Goal: Task Accomplishment & Management: Manage account settings

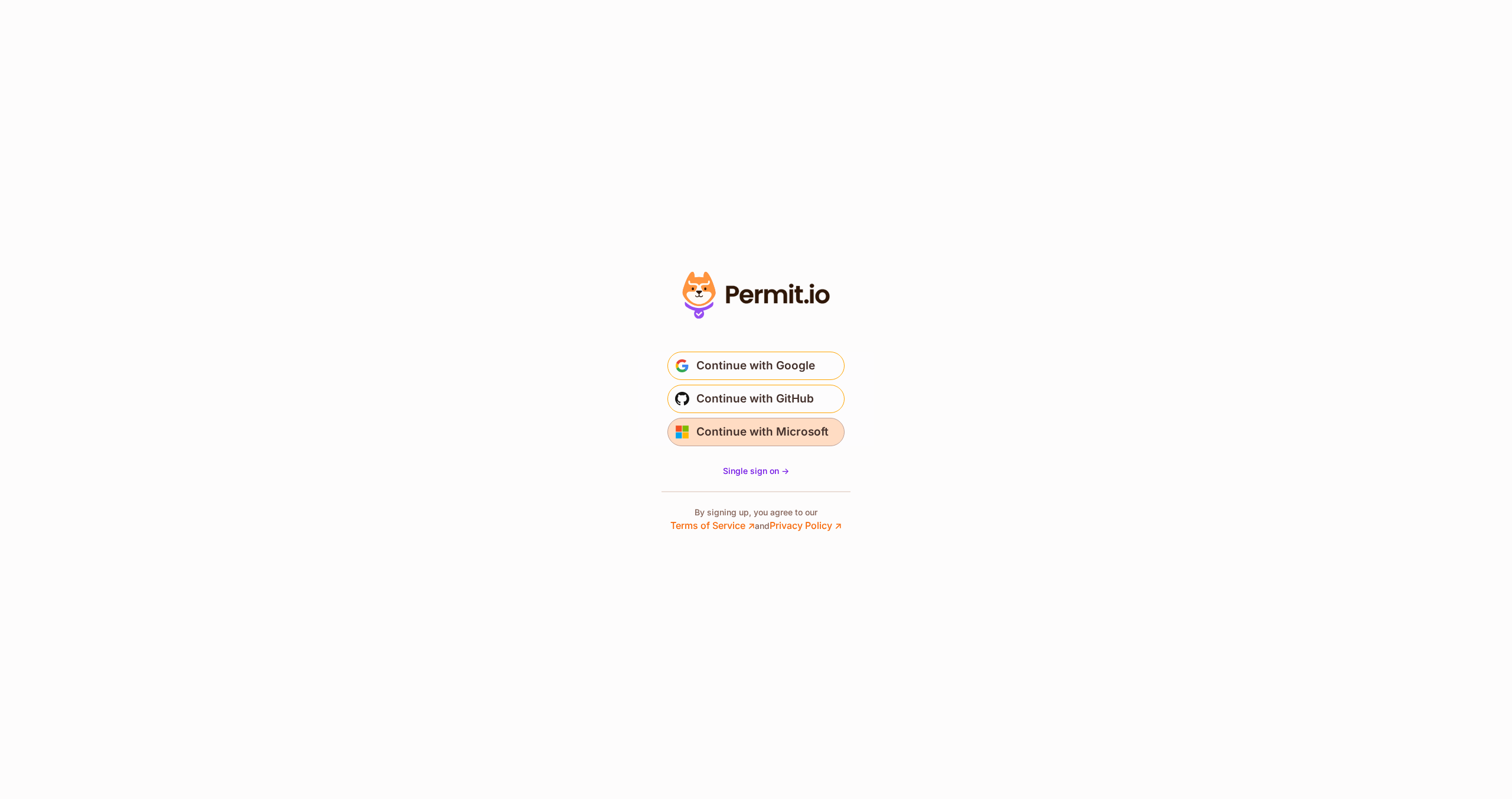
click at [774, 440] on span "Continue with Microsoft" at bounding box center [762, 431] width 132 height 19
click at [773, 404] on span "Continue with GitHub" at bounding box center [755, 399] width 117 height 19
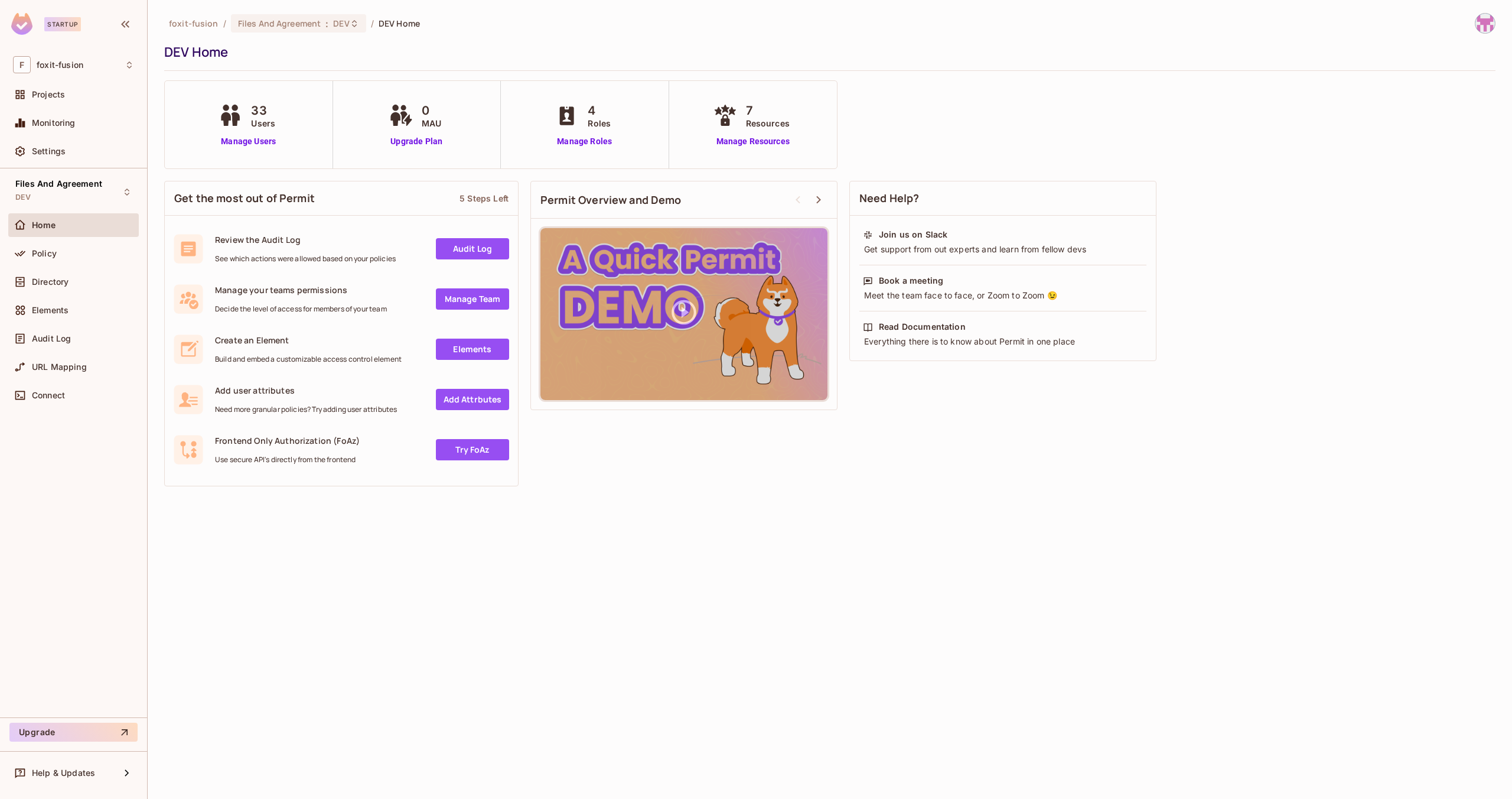
click at [302, 11] on div "foxit-fusion / Files And Agreement : DEV / DEV Home DEV Home 33 Users Manage Us…" at bounding box center [829, 400] width 1364 height 799
click at [299, 25] on span "Files And Agreement" at bounding box center [279, 24] width 83 height 11
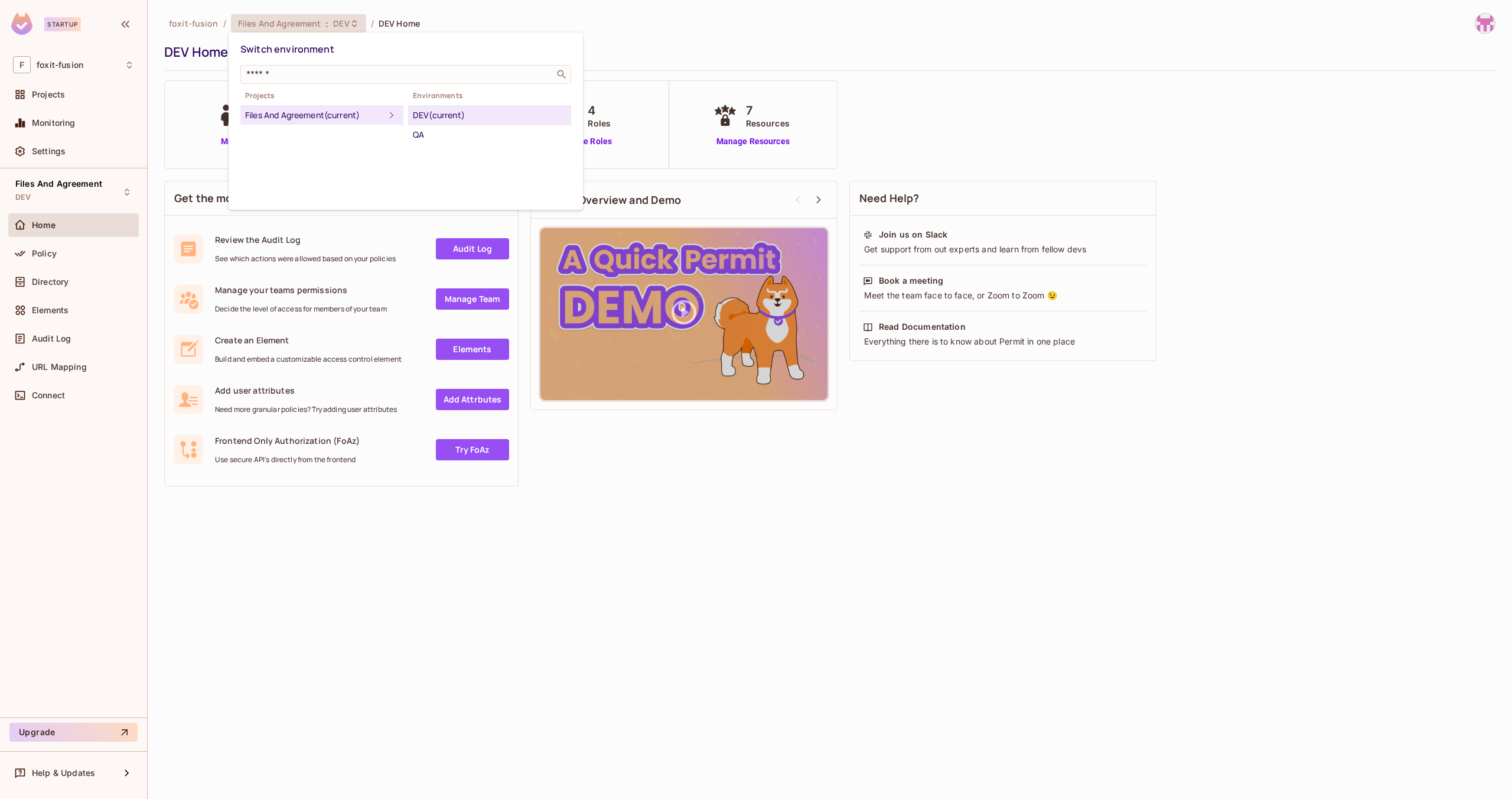
click at [355, 564] on div at bounding box center [756, 400] width 1512 height 799
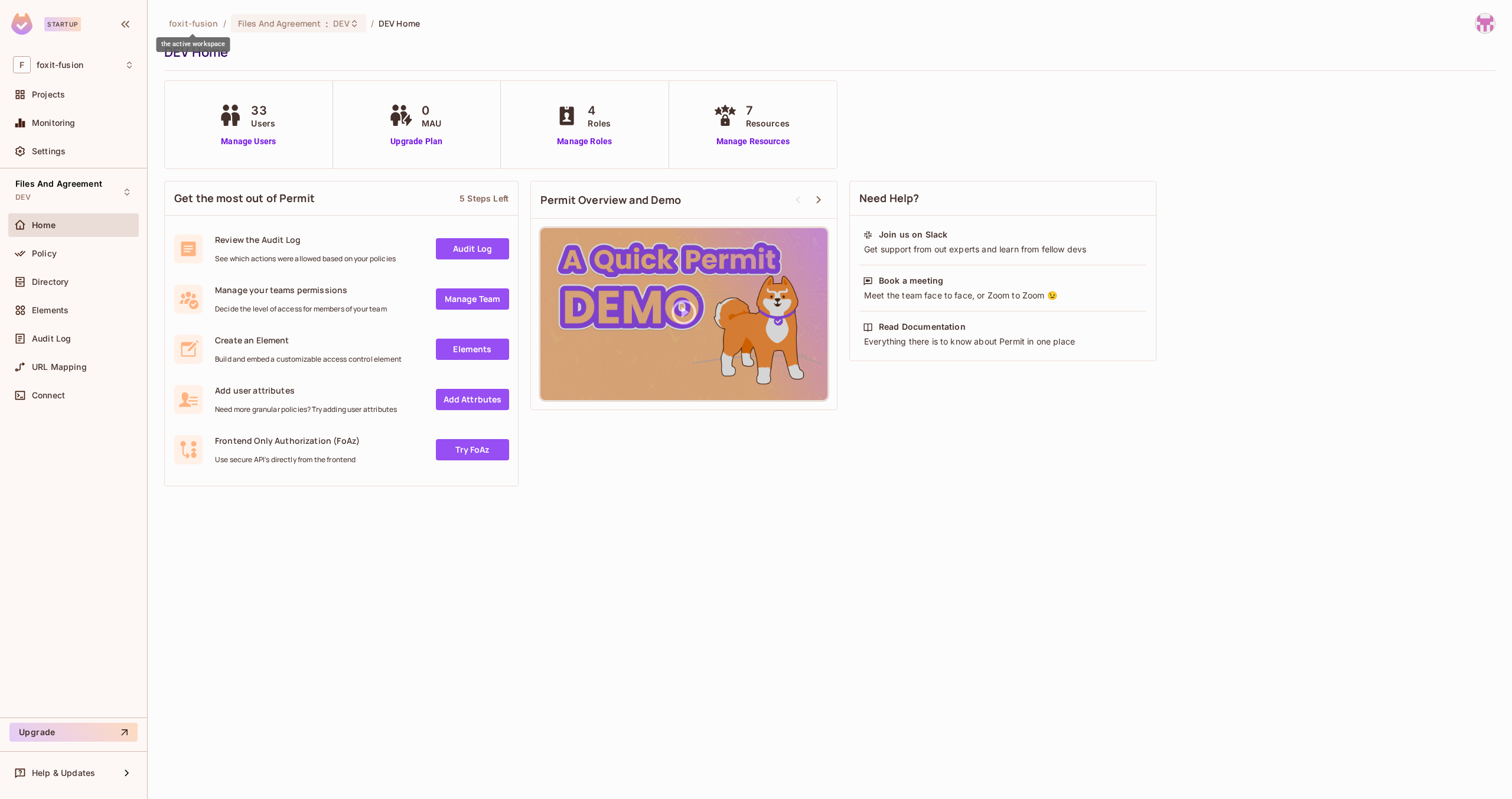
click at [189, 28] on span "foxit-fusion" at bounding box center [194, 24] width 49 height 11
drag, startPoint x: 378, startPoint y: 641, endPoint x: 330, endPoint y: 431, distance: 215.4
click at [378, 641] on div "foxit-fusion / Files And Agreement : DEV / DEV Home DEV Home 33 Users Manage Us…" at bounding box center [829, 400] width 1364 height 799
click at [53, 97] on span "Projects" at bounding box center [48, 95] width 33 height 10
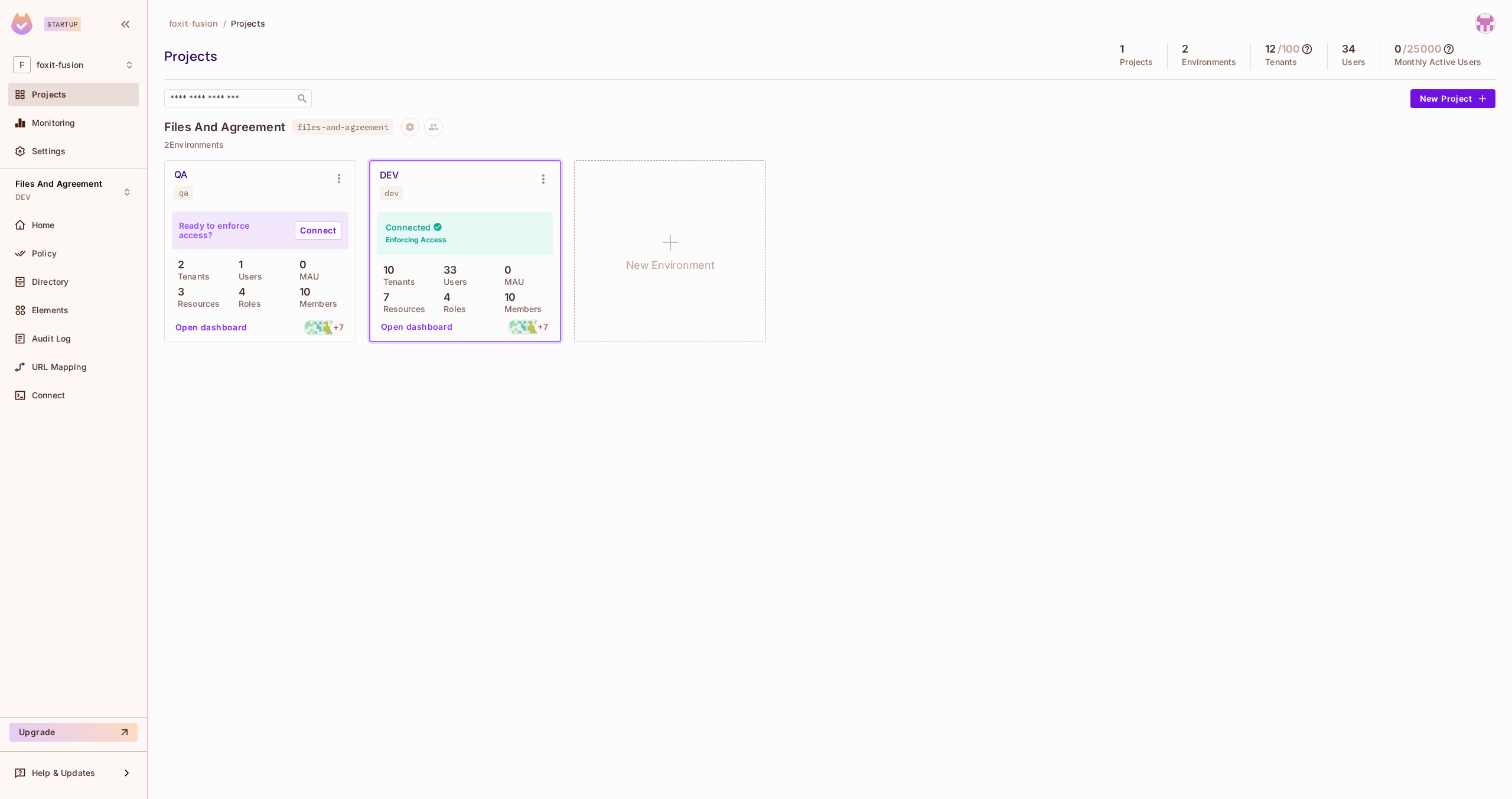
click at [230, 191] on div "QA qa" at bounding box center [250, 185] width 153 height 31
click at [342, 176] on icon "Environment settings" at bounding box center [339, 178] width 15 height 15
click at [383, 229] on div "Copy API Key" at bounding box center [399, 227] width 55 height 12
